Goal: Information Seeking & Learning: Learn about a topic

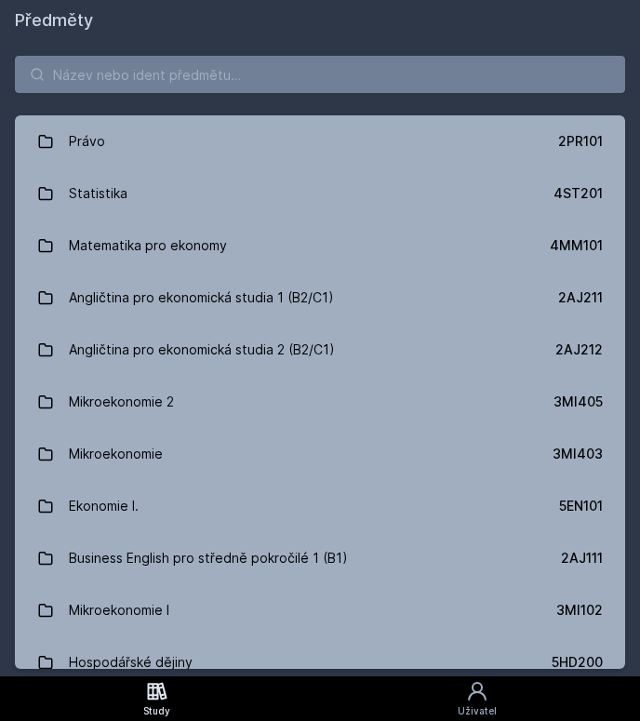
click at [635, 140] on div "Právo 2PR101 Statistika 4ST201 Matematika pro ekonomy 4MM101 Angličtina pro eko…" at bounding box center [320, 362] width 640 height 628
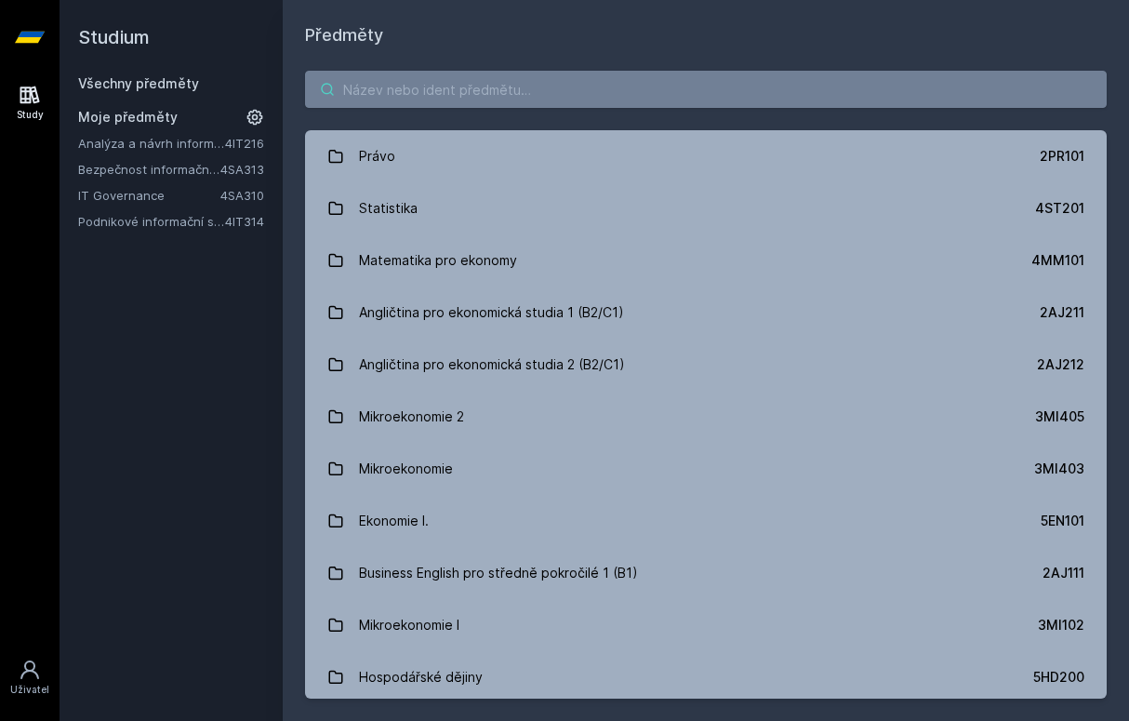
click at [412, 94] on input "search" at bounding box center [706, 89] width 802 height 37
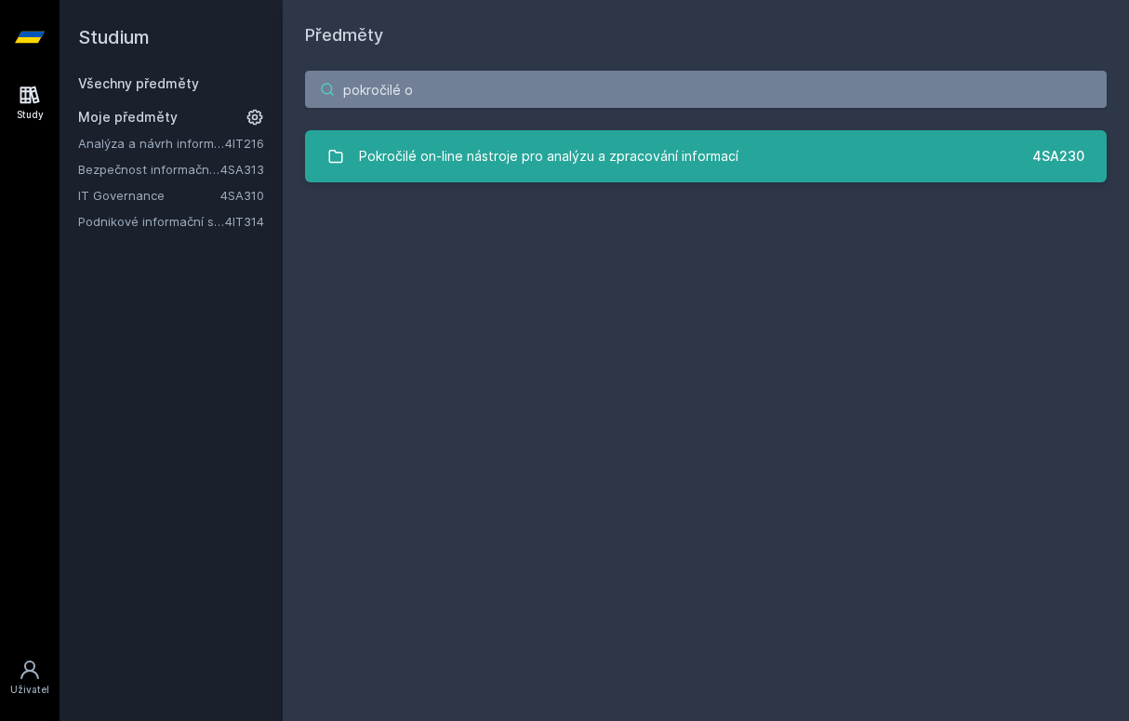
type input "pokročilé o"
click at [465, 166] on div "Pokročilé on-line nástroje pro analýzu a zpracování informací" at bounding box center [548, 156] width 379 height 37
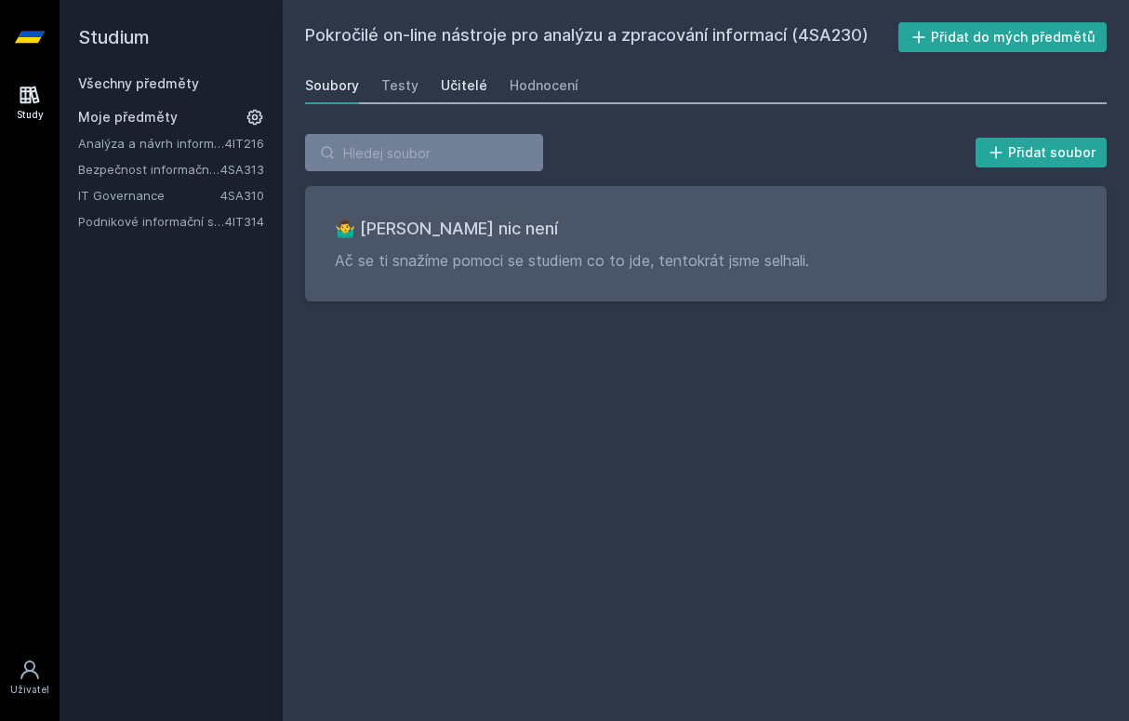
click at [469, 84] on div "Učitelé" at bounding box center [464, 85] width 46 height 19
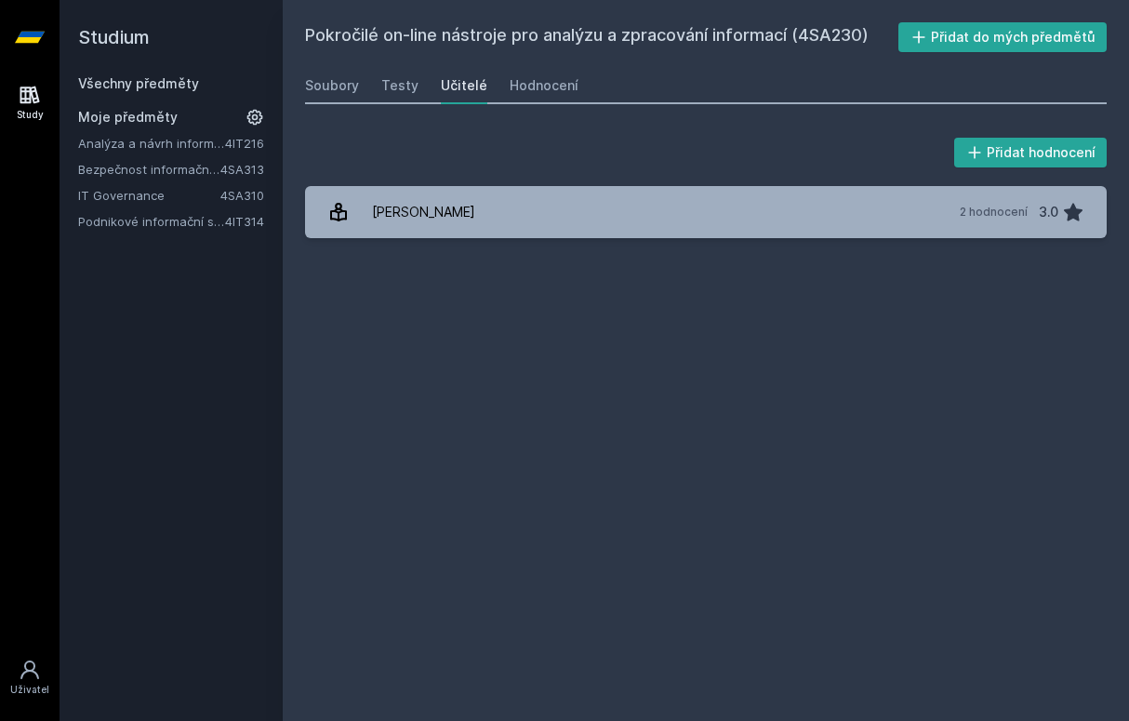
click at [561, 185] on div "Přidat hodnocení [PERSON_NAME] 2 hodnocení 3.0 [PERSON_NAME], něco se pokazilo." at bounding box center [706, 186] width 802 height 104
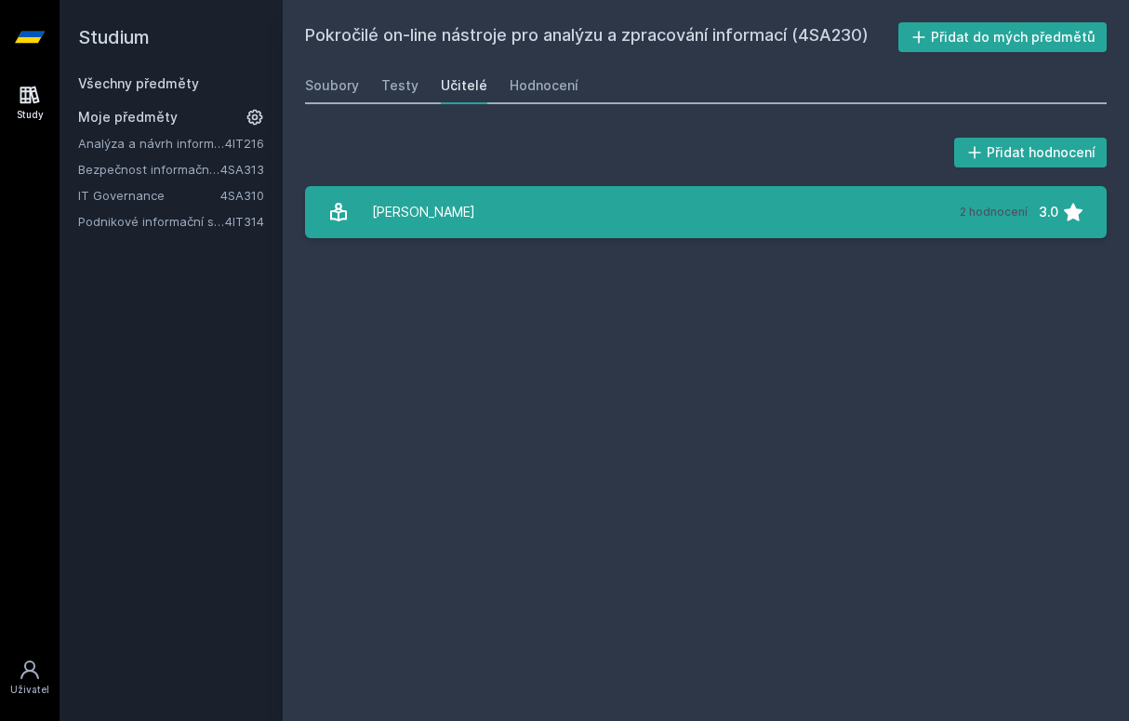
click at [567, 230] on link "[PERSON_NAME] 2 hodnocení 3.0" at bounding box center [706, 212] width 802 height 52
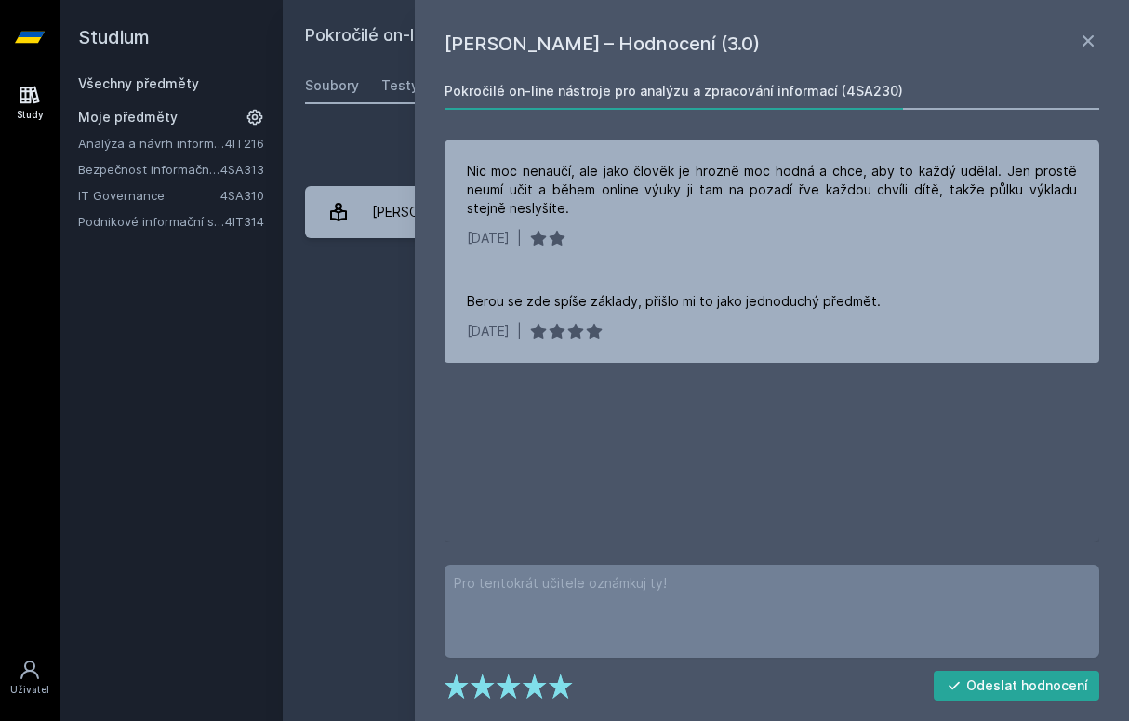
click at [427, 338] on div "[PERSON_NAME] – Hodnocení (3.0) Pokročilé on-line nástroje pro analýzu a zpraco…" at bounding box center [772, 360] width 714 height 721
click at [639, 40] on icon at bounding box center [1087, 40] width 11 height 11
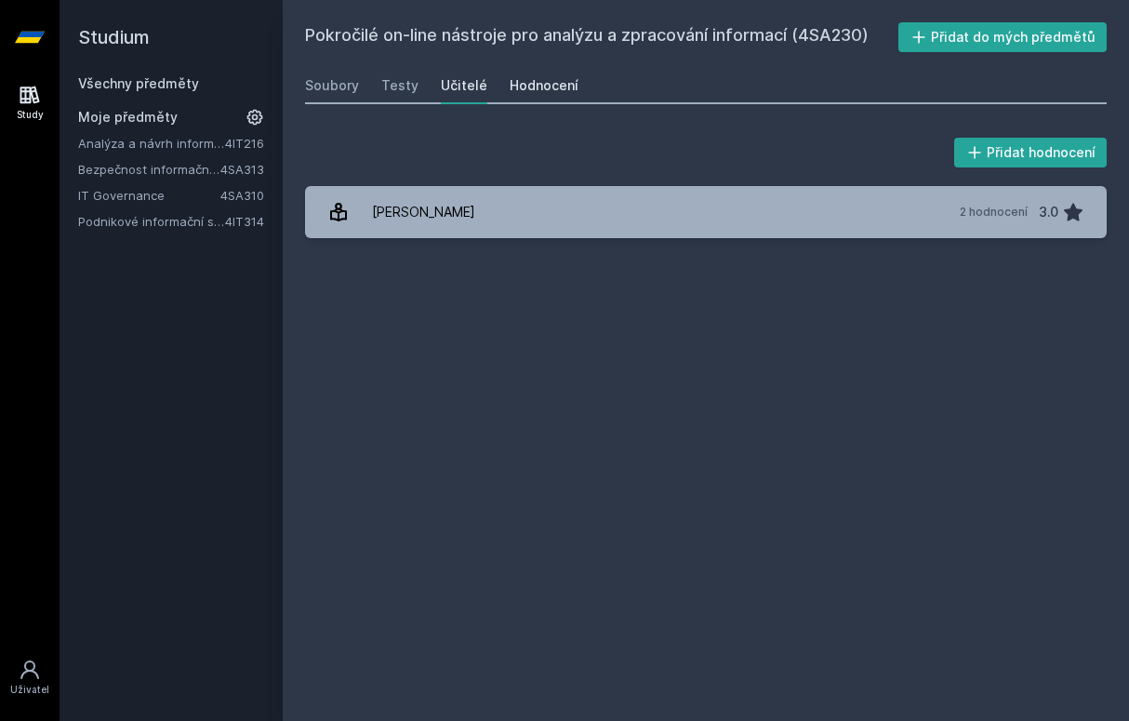
click at [553, 74] on link "Hodnocení" at bounding box center [544, 85] width 69 height 37
